Goal: Task Accomplishment & Management: Complete application form

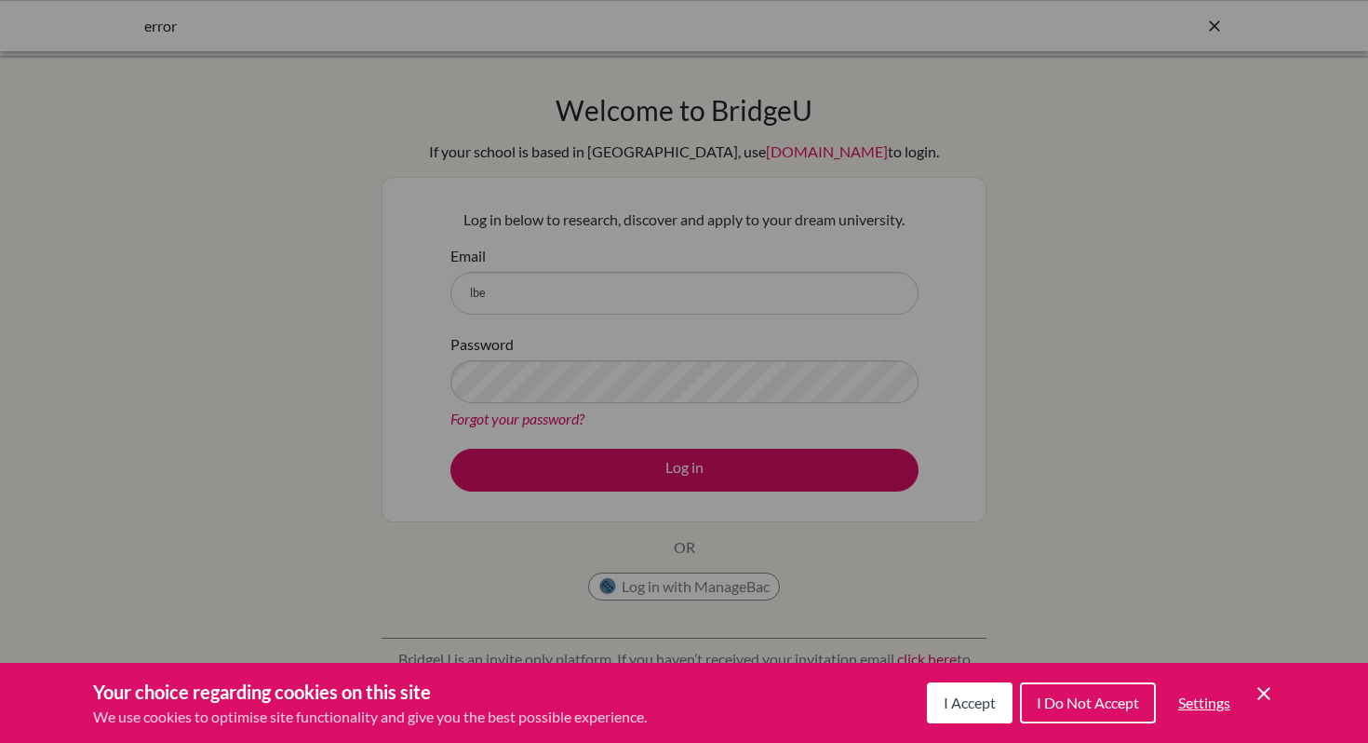
click at [972, 694] on span "I Accept" at bounding box center [970, 703] width 52 height 18
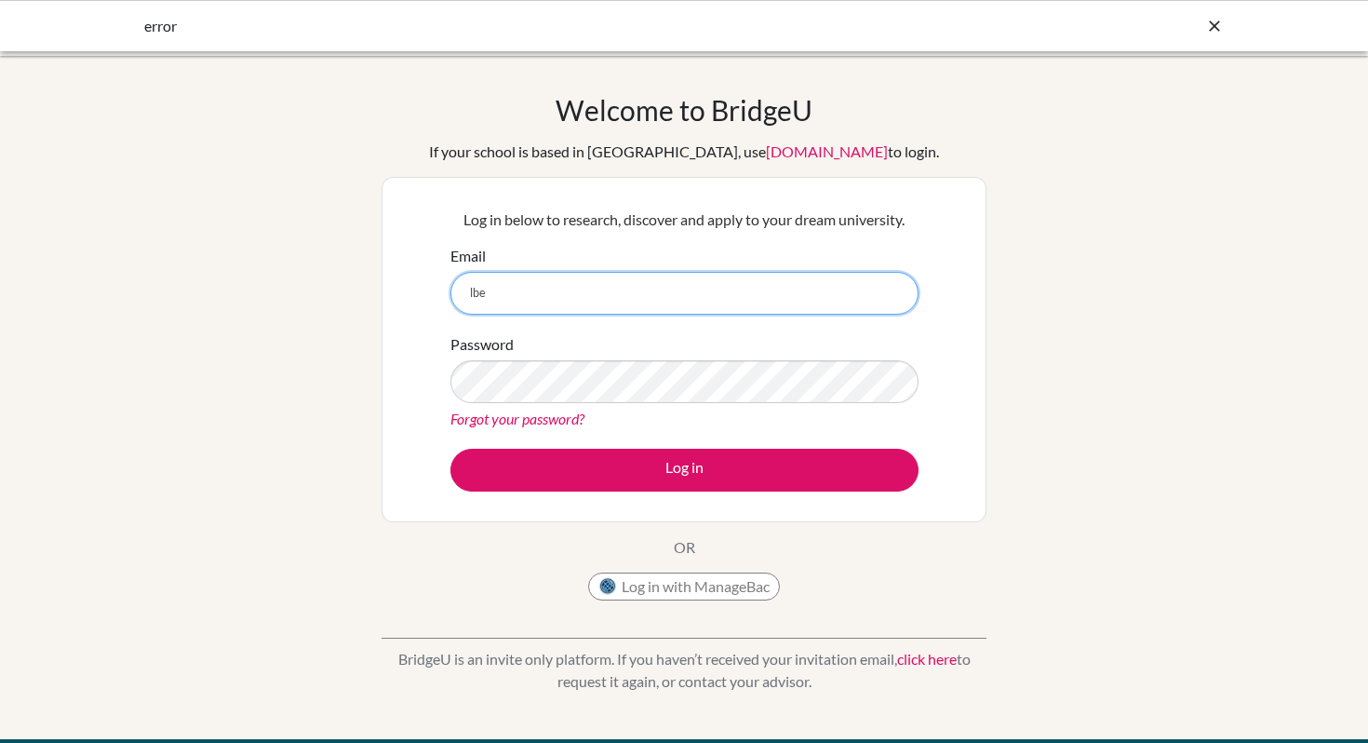
click at [550, 298] on input "lbe" at bounding box center [685, 293] width 468 height 43
type input "lbethel@lcis.bs"
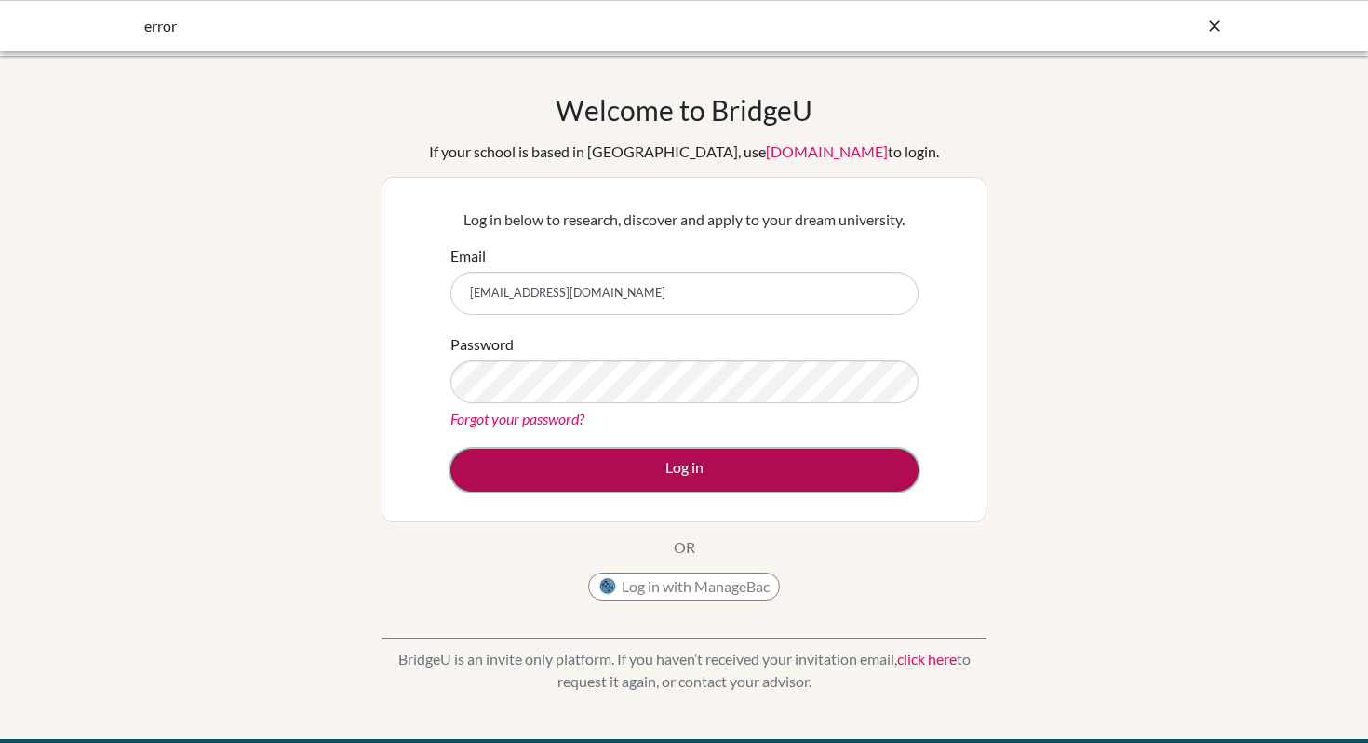
click at [558, 474] on button "Log in" at bounding box center [685, 470] width 468 height 43
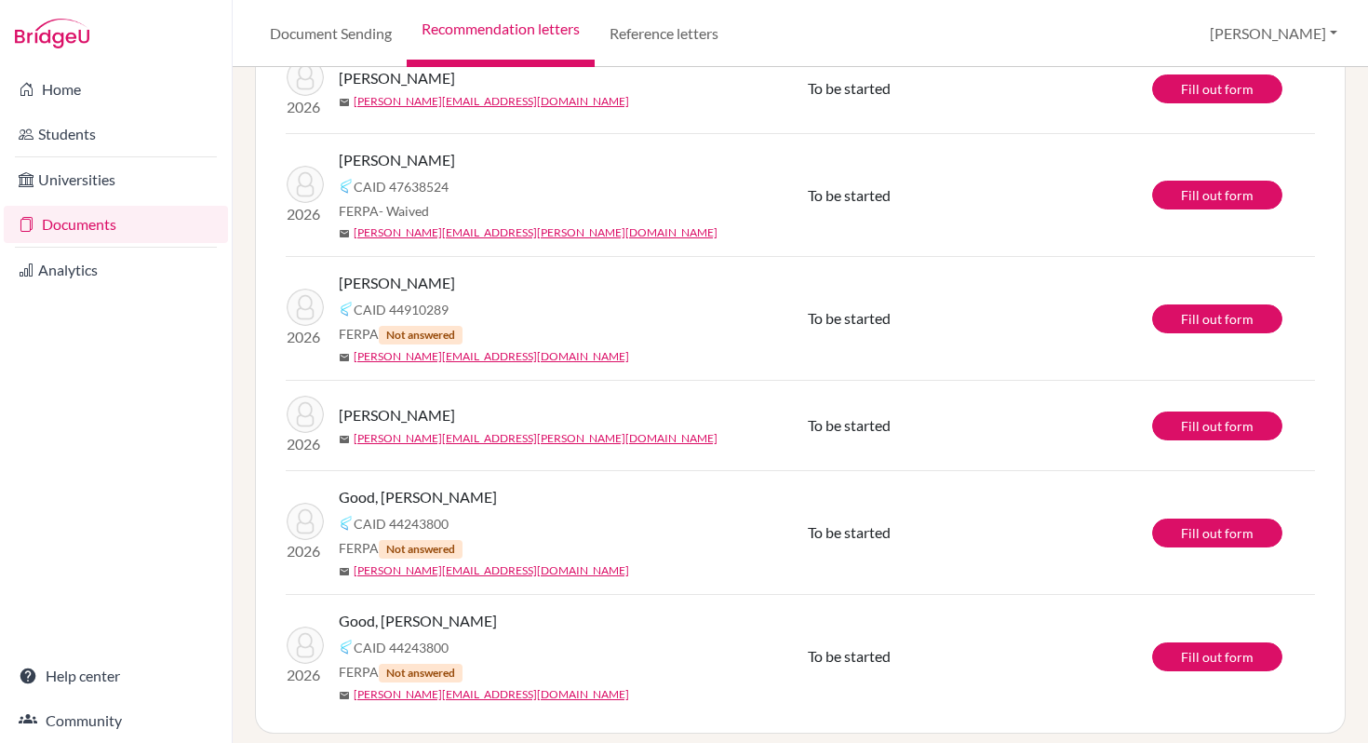
scroll to position [666, 0]
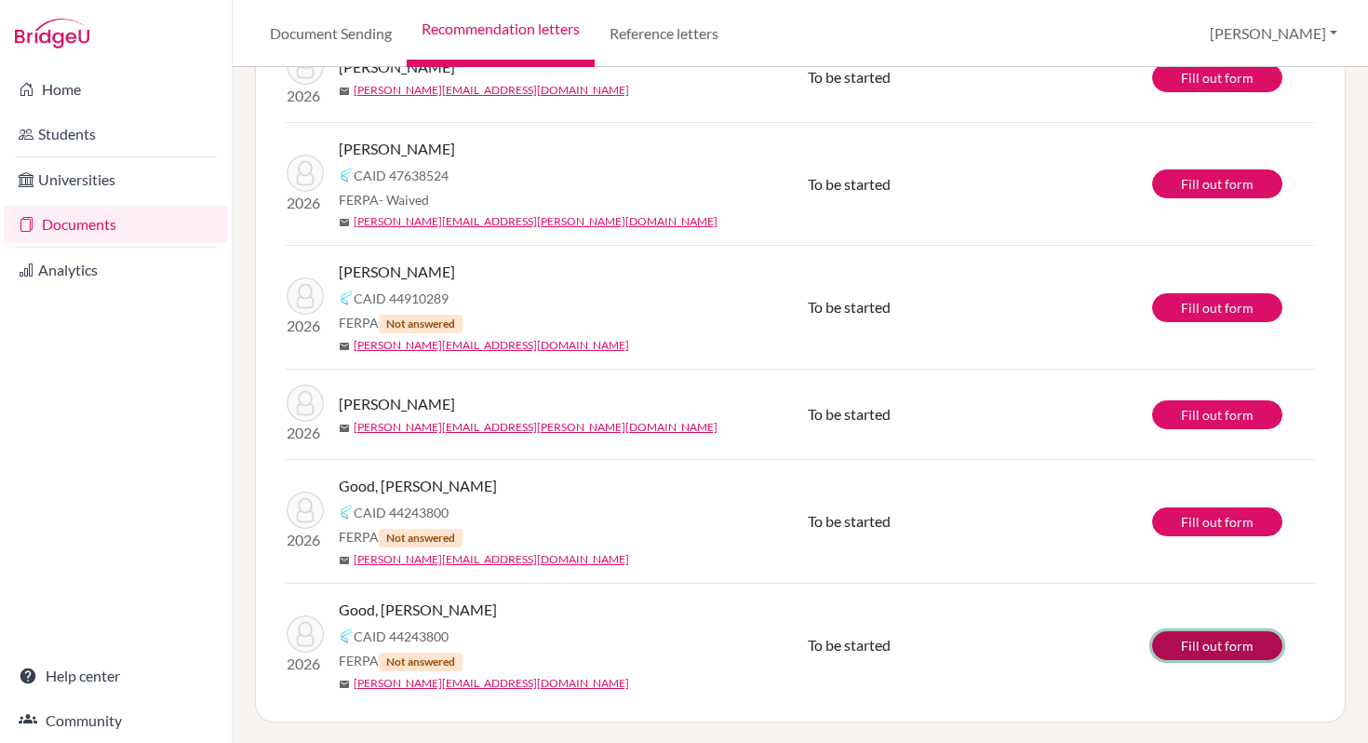
click at [1178, 643] on link "Fill out form" at bounding box center [1217, 645] width 130 height 29
click at [1184, 514] on link "Fill out form" at bounding box center [1217, 521] width 130 height 29
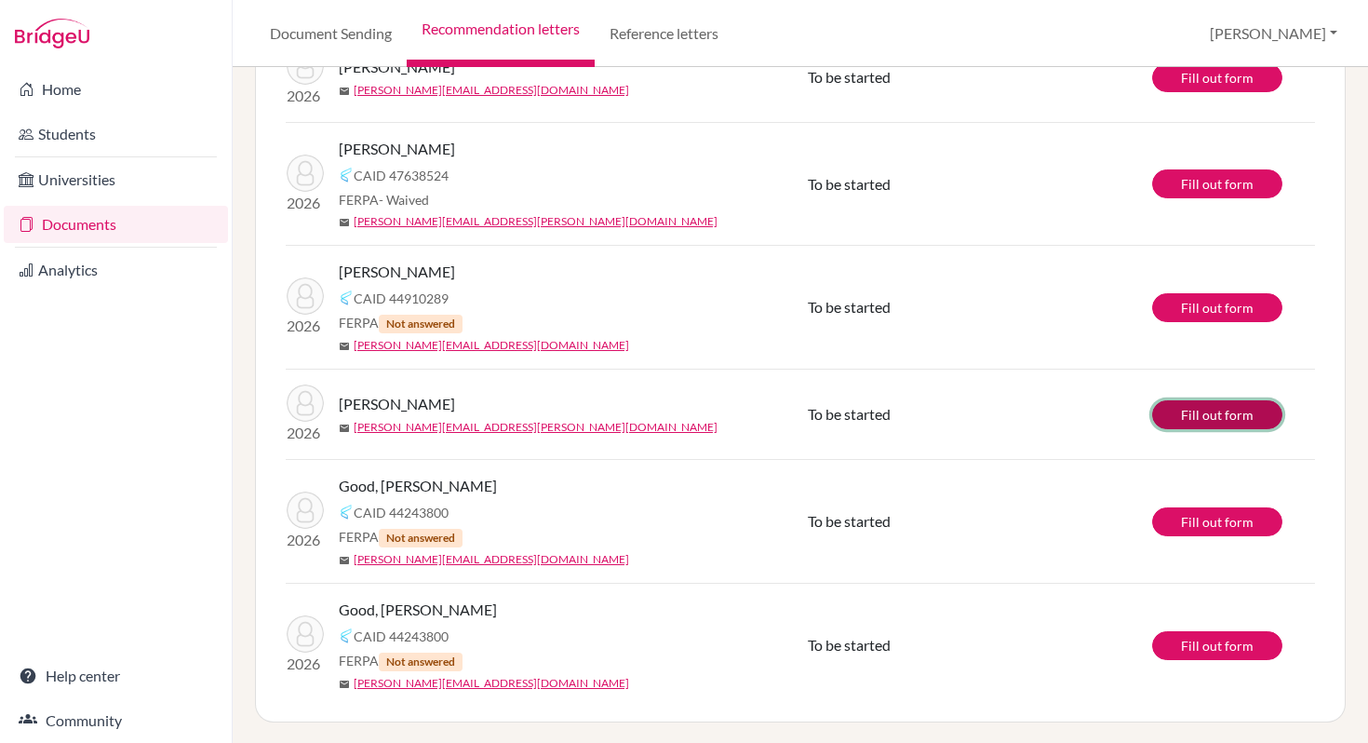
click at [1170, 415] on link "Fill out form" at bounding box center [1217, 414] width 130 height 29
